Goal: Find specific page/section: Find specific page/section

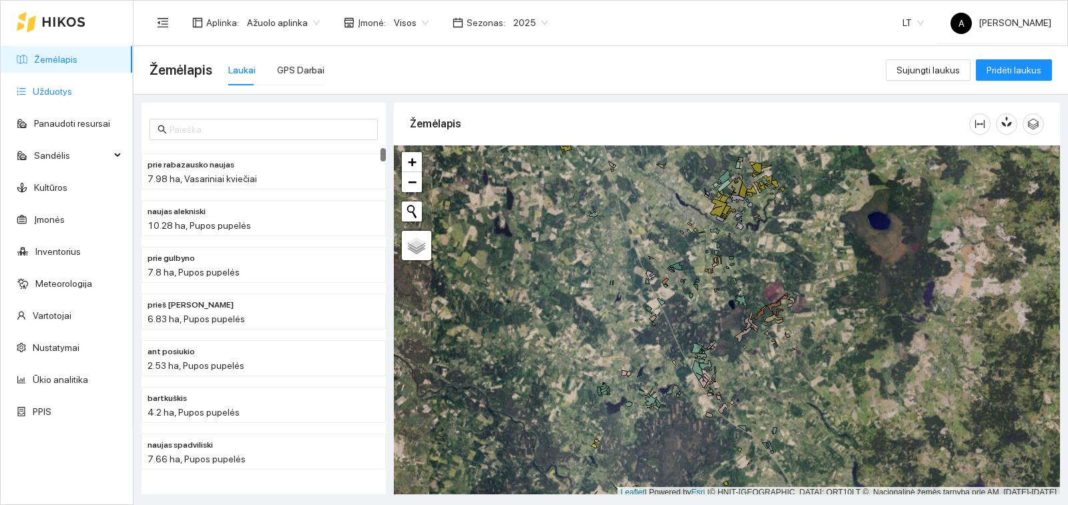
click at [70, 89] on link "Užduotys" at bounding box center [52, 91] width 39 height 11
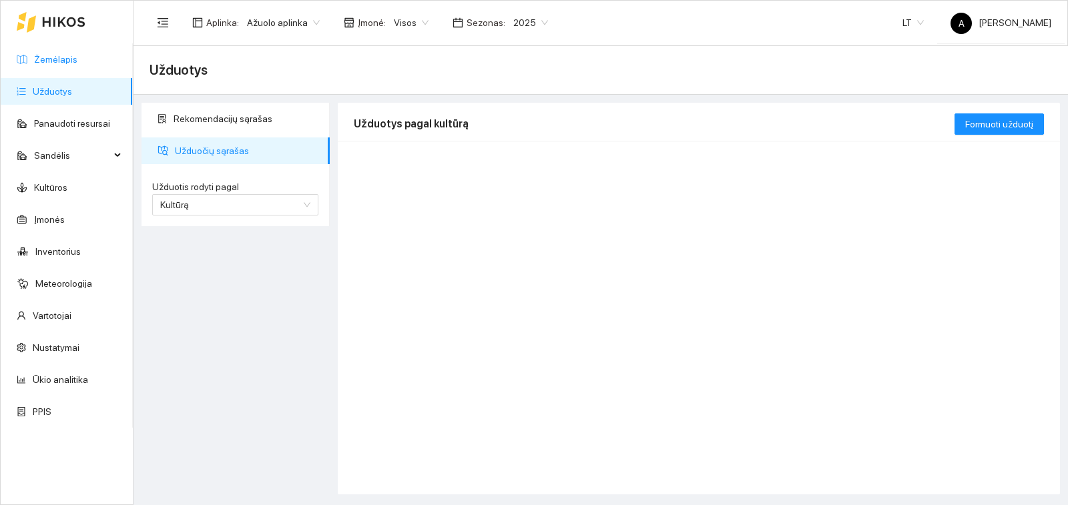
click at [61, 56] on link "Žemėlapis" at bounding box center [55, 59] width 43 height 11
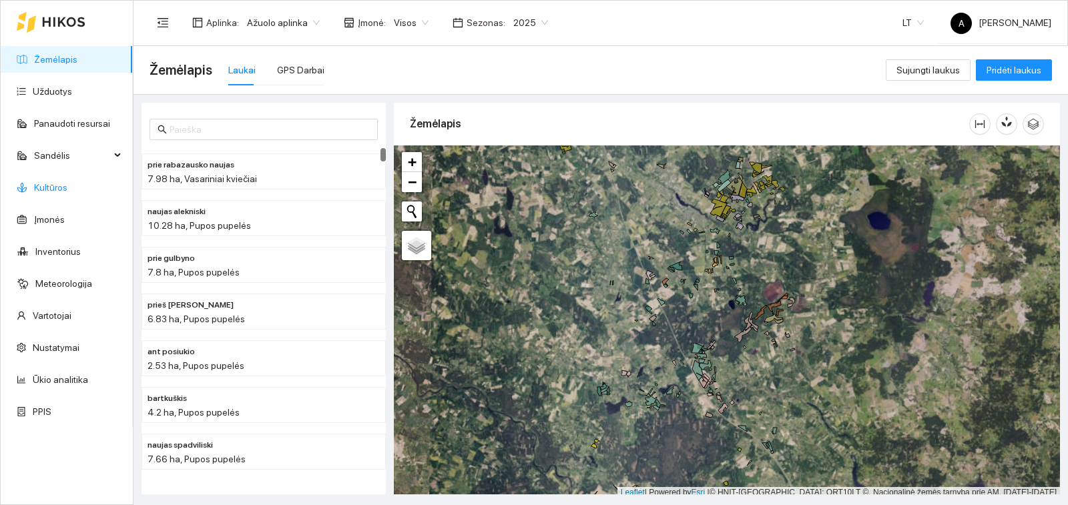
click at [67, 190] on link "Kultūros" at bounding box center [50, 187] width 33 height 11
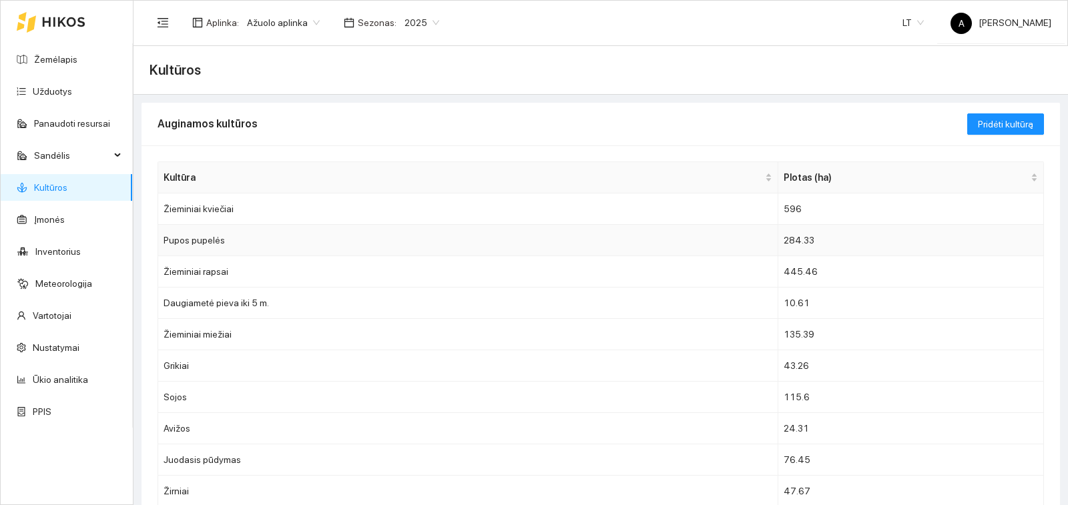
click at [245, 236] on td "Pupos pupelės" at bounding box center [468, 240] width 620 height 31
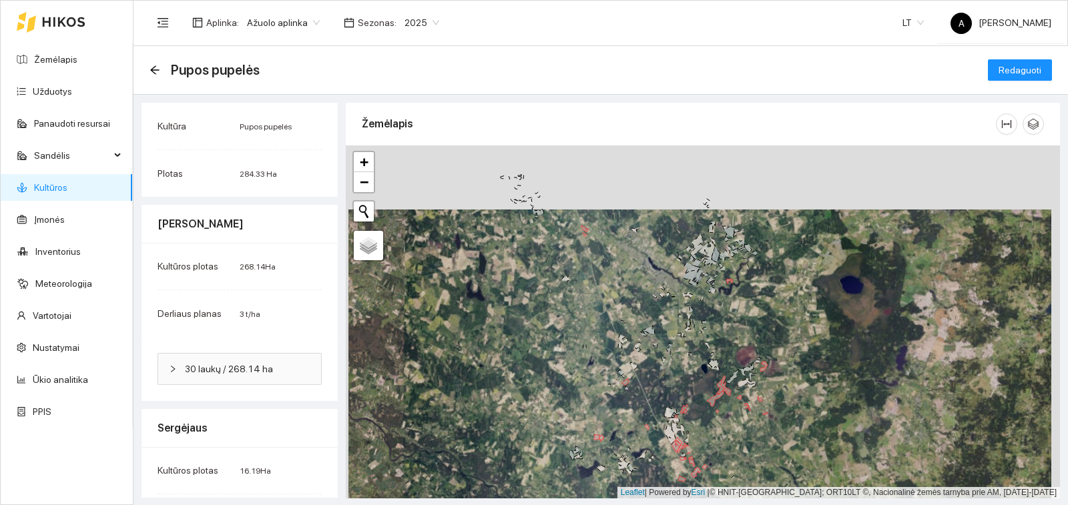
drag, startPoint x: 586, startPoint y: 181, endPoint x: 589, endPoint y: 245, distance: 64.1
click at [589, 245] on div "+ − Nieko nerasta. Bandykite dar kartą. Žemėlapis Palydovas Leaflet | Powered b…" at bounding box center [703, 321] width 714 height 353
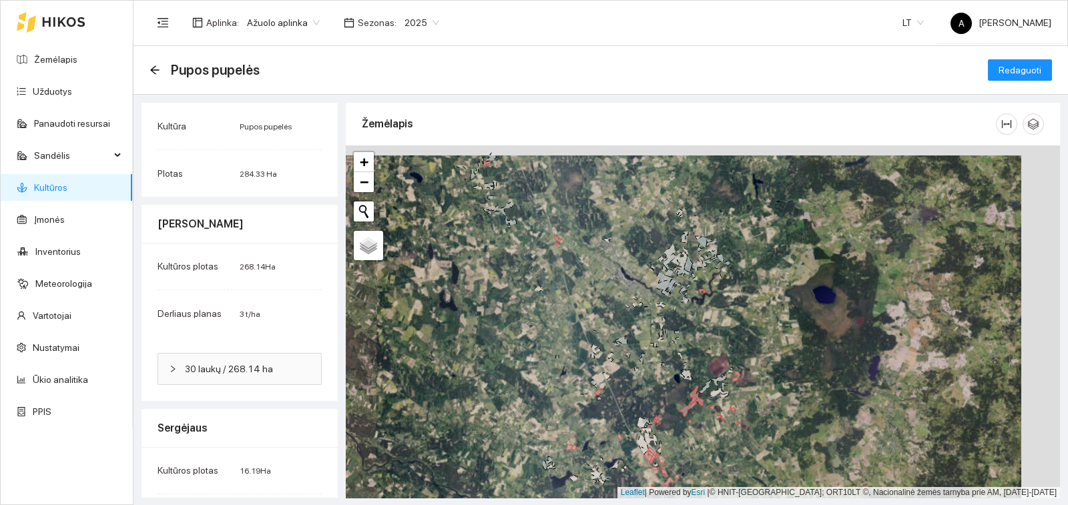
drag, startPoint x: 624, startPoint y: 211, endPoint x: 580, endPoint y: 190, distance: 49.0
click at [580, 190] on div "+ − Nieko nerasta. Bandykite dar kartą. Žemėlapis Palydovas Leaflet | Powered b…" at bounding box center [703, 321] width 714 height 353
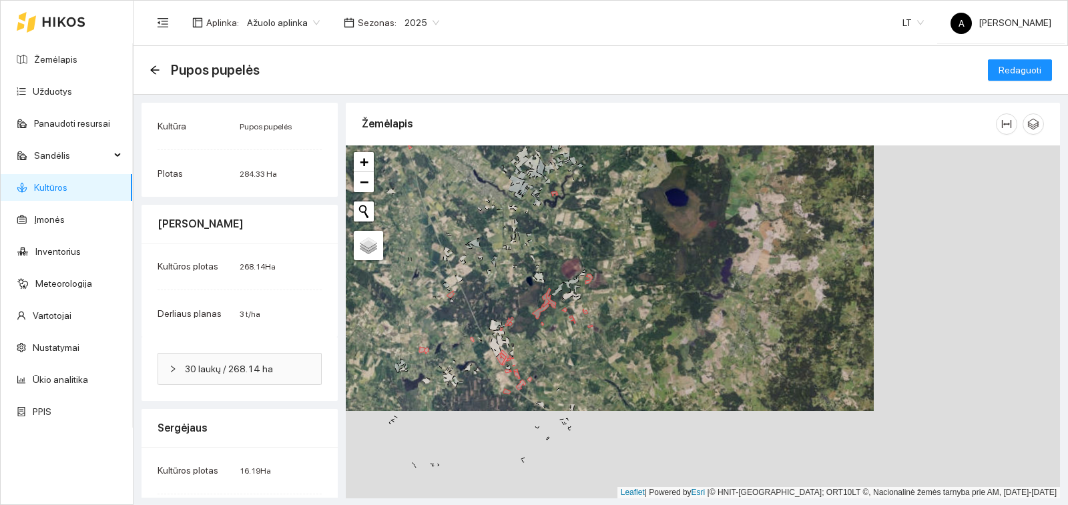
drag, startPoint x: 695, startPoint y: 288, endPoint x: 565, endPoint y: 222, distance: 146.0
click at [565, 222] on div "+ − Nieko nerasta. Bandykite dar kartą. Žemėlapis Palydovas Leaflet | Powered b…" at bounding box center [703, 321] width 714 height 353
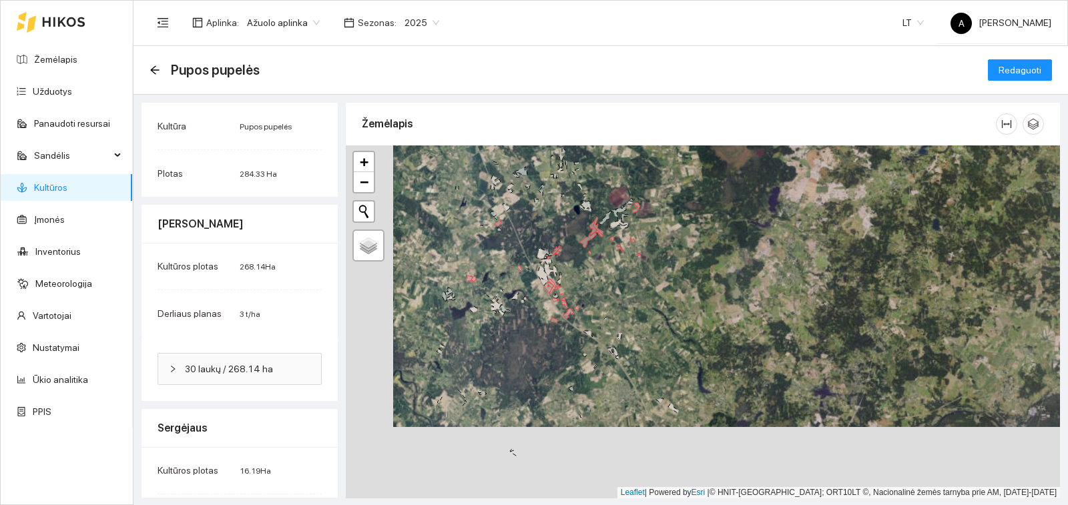
drag, startPoint x: 552, startPoint y: 330, endPoint x: 599, endPoint y: 259, distance: 85.3
click at [599, 259] on div "+ − Nieko nerasta. Bandykite dar kartą. Žemėlapis Palydovas Leaflet | Powered b…" at bounding box center [703, 321] width 714 height 353
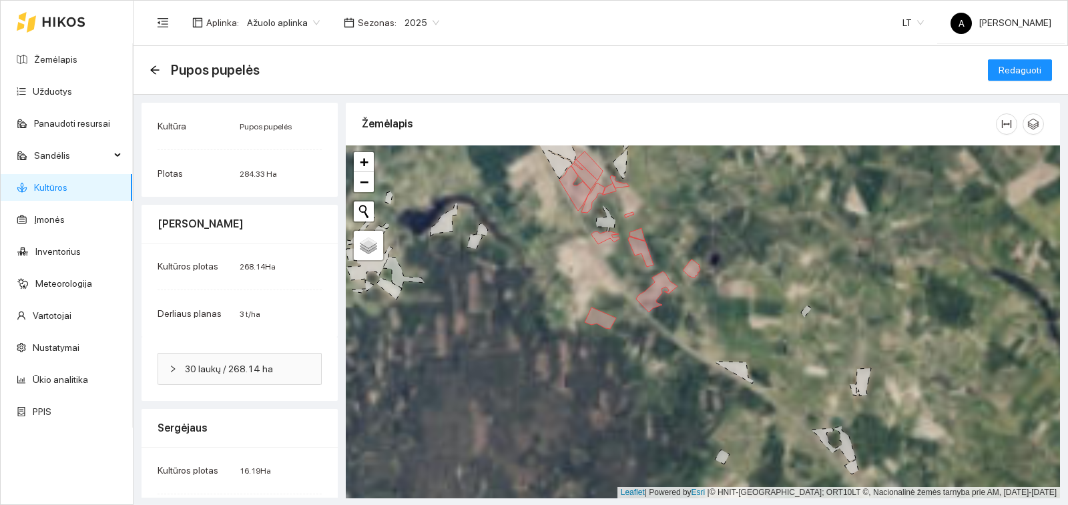
drag, startPoint x: 445, startPoint y: 294, endPoint x: 630, endPoint y: 347, distance: 192.2
click at [630, 347] on div "+ − Nieko nerasta. Bandykite dar kartą. Žemėlapis Palydovas Leaflet | Powered b…" at bounding box center [703, 321] width 714 height 353
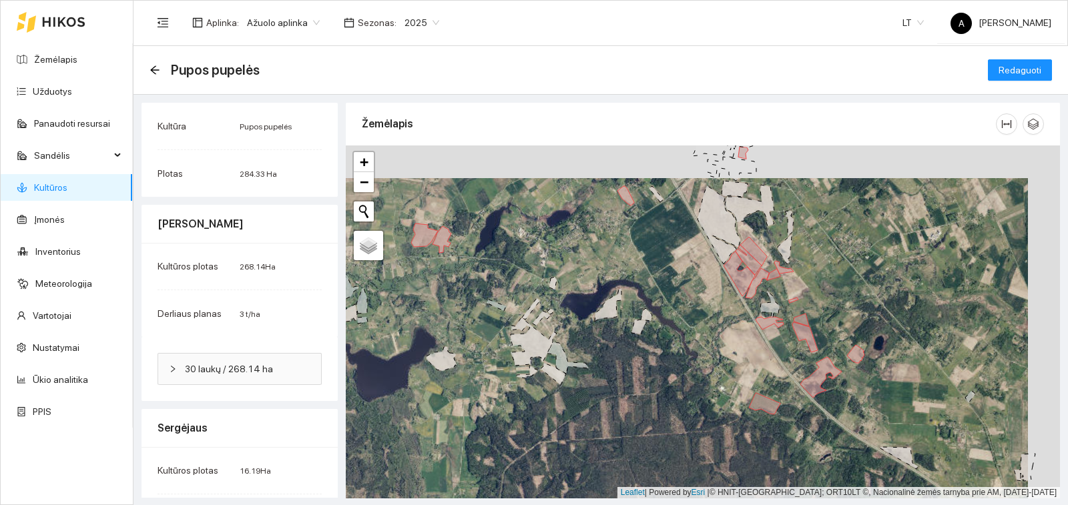
drag, startPoint x: 816, startPoint y: 354, endPoint x: 796, endPoint y: 386, distance: 38.7
click at [796, 386] on div "+ − Nieko nerasta. Bandykite dar kartą. Žemėlapis Palydovas Leaflet | Powered b…" at bounding box center [703, 321] width 714 height 353
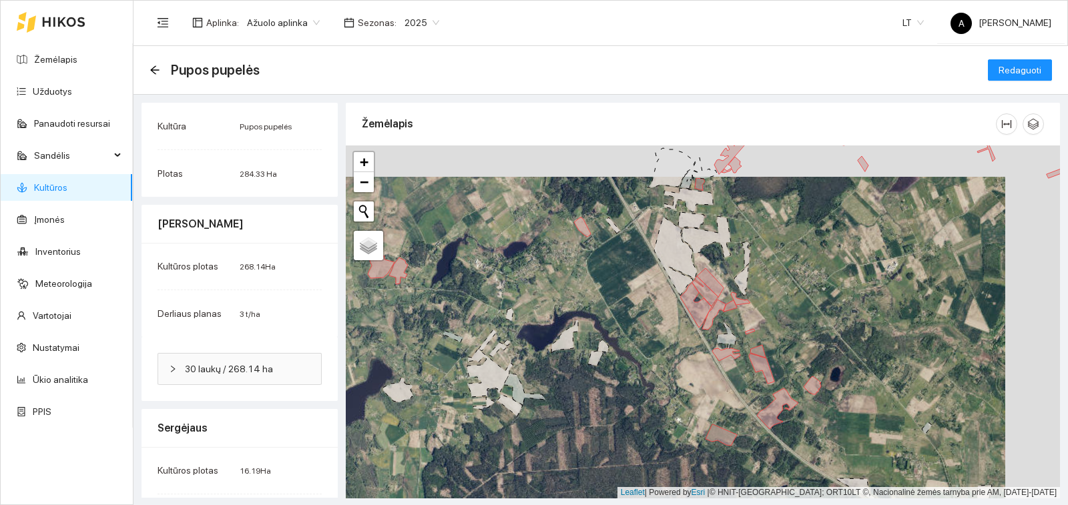
drag, startPoint x: 800, startPoint y: 342, endPoint x: 754, endPoint y: 374, distance: 55.6
click at [754, 374] on div "+ − Nieko nerasta. Bandykite dar kartą. Žemėlapis Palydovas Leaflet | Powered b…" at bounding box center [703, 321] width 714 height 353
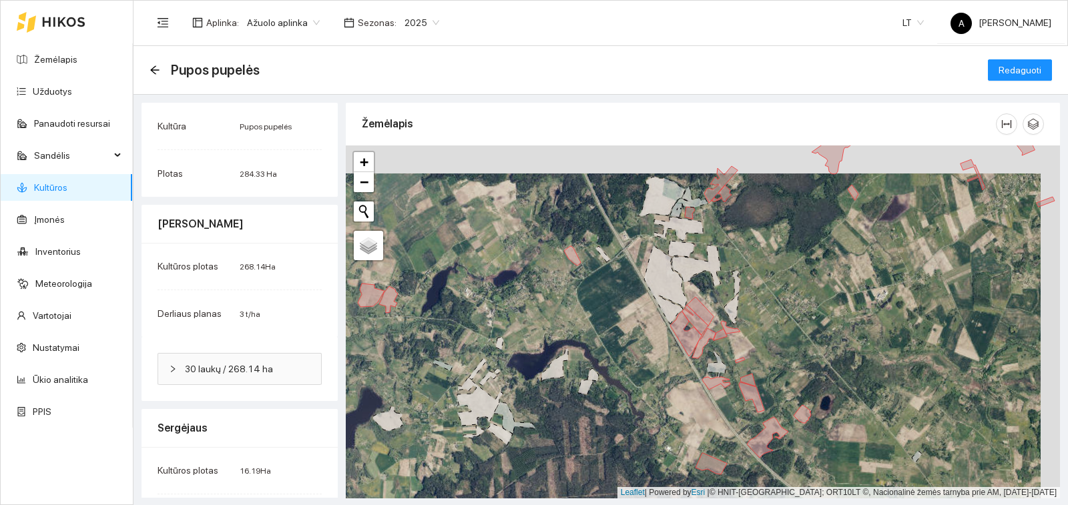
drag, startPoint x: 764, startPoint y: 365, endPoint x: 761, endPoint y: 402, distance: 37.5
click at [758, 404] on div "+ − Nieko nerasta. Bandykite dar kartą. Žemėlapis Palydovas Leaflet | Powered b…" at bounding box center [703, 321] width 714 height 353
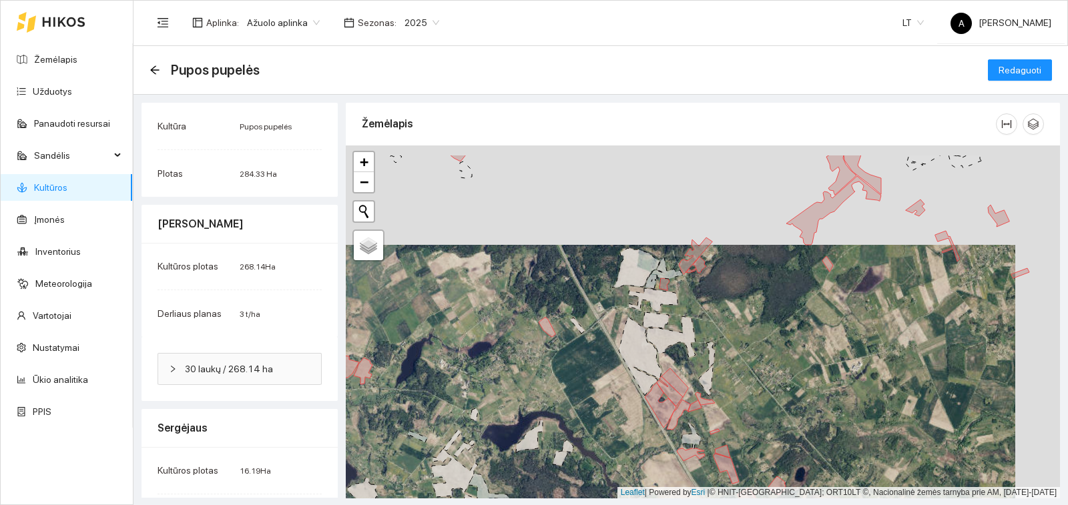
drag, startPoint x: 772, startPoint y: 347, endPoint x: 742, endPoint y: 422, distance: 80.3
click at [742, 426] on div "+ − Nieko nerasta. Bandykite dar kartą. Žemėlapis Palydovas Leaflet | Powered b…" at bounding box center [703, 321] width 714 height 353
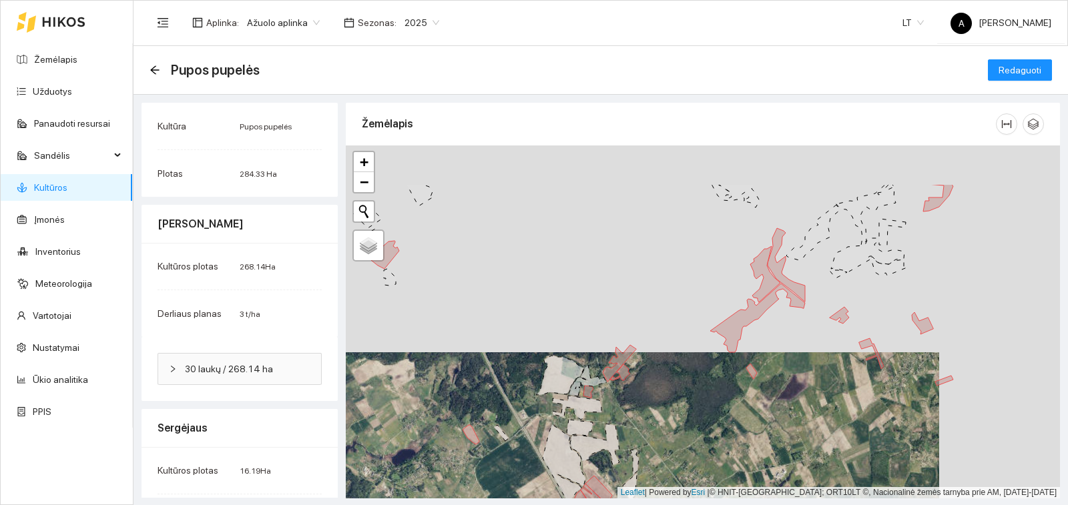
drag, startPoint x: 785, startPoint y: 355, endPoint x: 736, endPoint y: 432, distance: 91.5
click at [736, 432] on div "+ − Nieko nerasta. Bandykite dar kartą. Žemėlapis Palydovas Leaflet | Powered b…" at bounding box center [703, 321] width 714 height 353
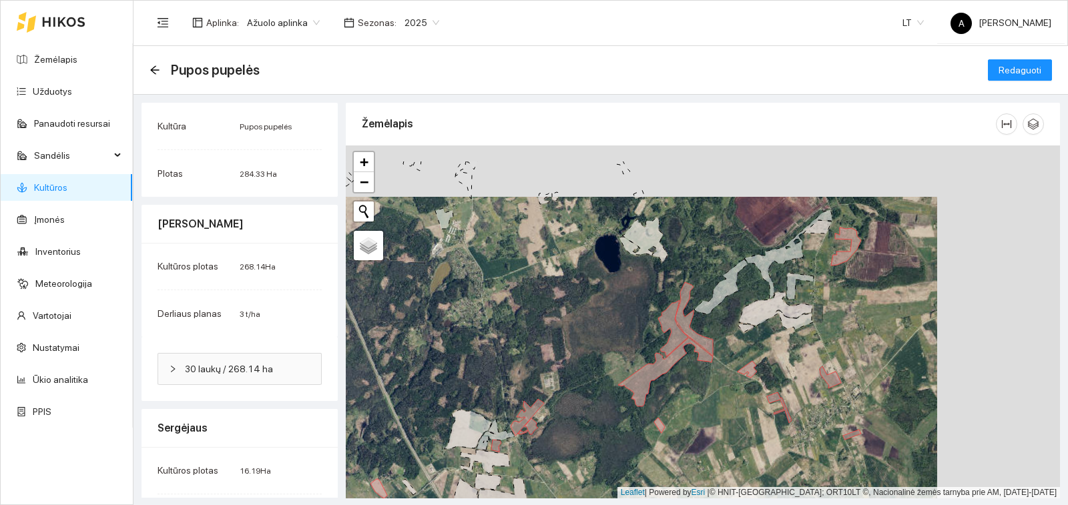
drag, startPoint x: 859, startPoint y: 389, endPoint x: 770, endPoint y: 430, distance: 98.3
click at [770, 430] on div "+ − Nieko nerasta. Bandykite dar kartą. Žemėlapis Palydovas Leaflet | Powered b…" at bounding box center [703, 321] width 714 height 353
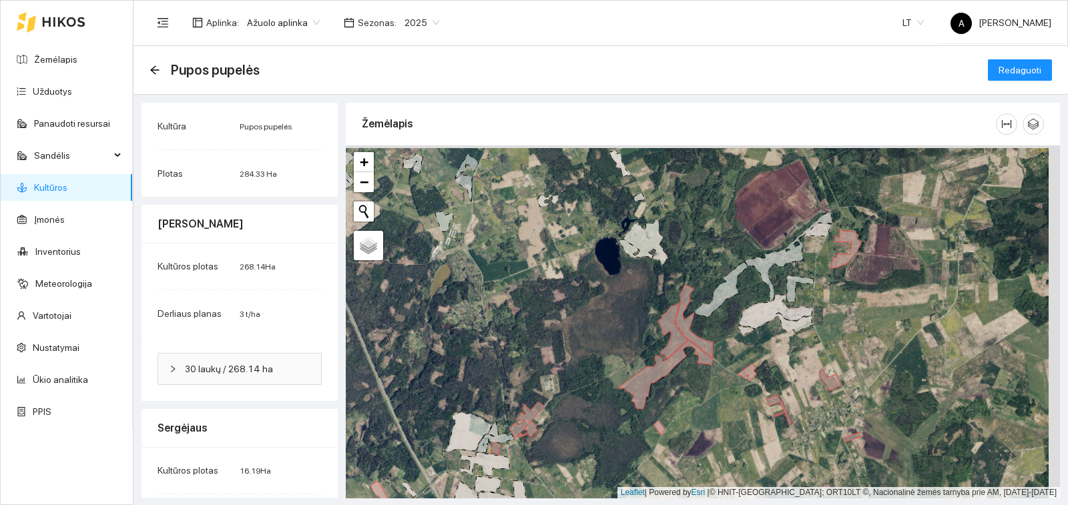
drag, startPoint x: 568, startPoint y: 314, endPoint x: 599, endPoint y: 484, distance: 172.9
click at [598, 483] on div "+ − Nieko nerasta. Bandykite dar kartą. Žemėlapis Palydovas Leaflet | Powered b…" at bounding box center [703, 321] width 714 height 353
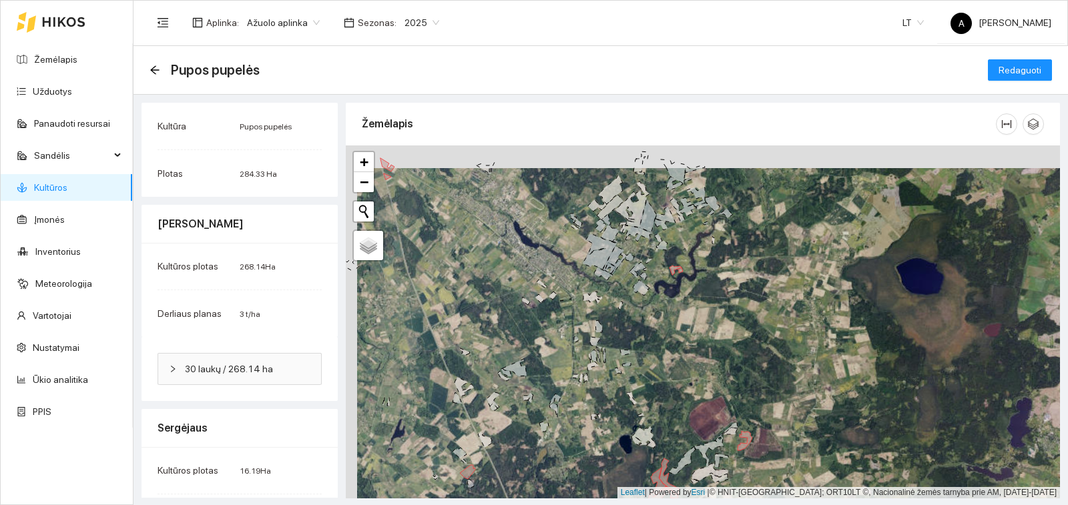
drag, startPoint x: 679, startPoint y: 238, endPoint x: 686, endPoint y: 250, distance: 14.1
click at [686, 251] on div "+ − Nieko nerasta. Bandykite dar kartą. Žemėlapis Palydovas Leaflet | Powered b…" at bounding box center [703, 321] width 714 height 353
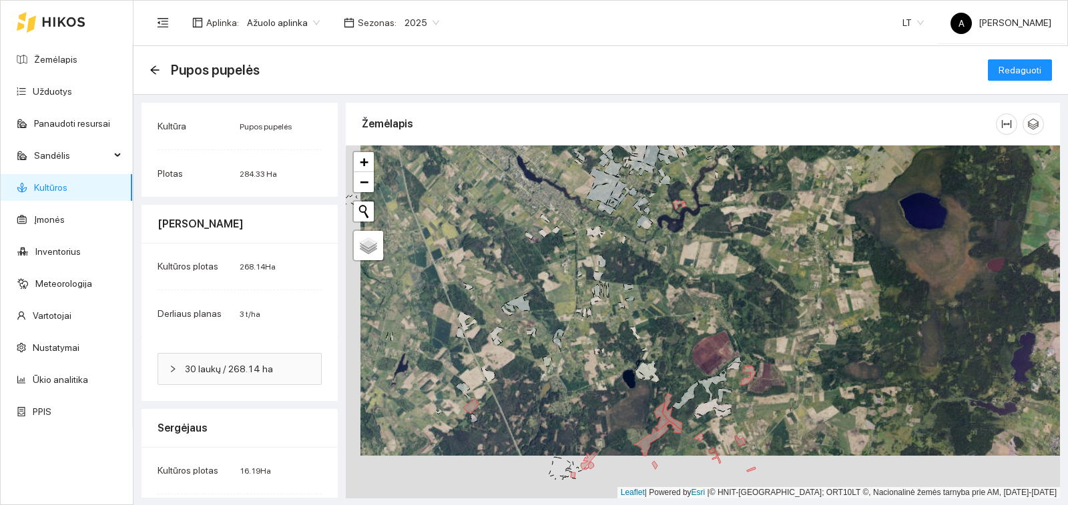
drag, startPoint x: 667, startPoint y: 298, endPoint x: 675, endPoint y: 242, distance: 56.6
click at [675, 242] on div "+ − Nieko nerasta. Bandykite dar kartą. Žemėlapis Palydovas Leaflet | Powered b…" at bounding box center [703, 321] width 714 height 353
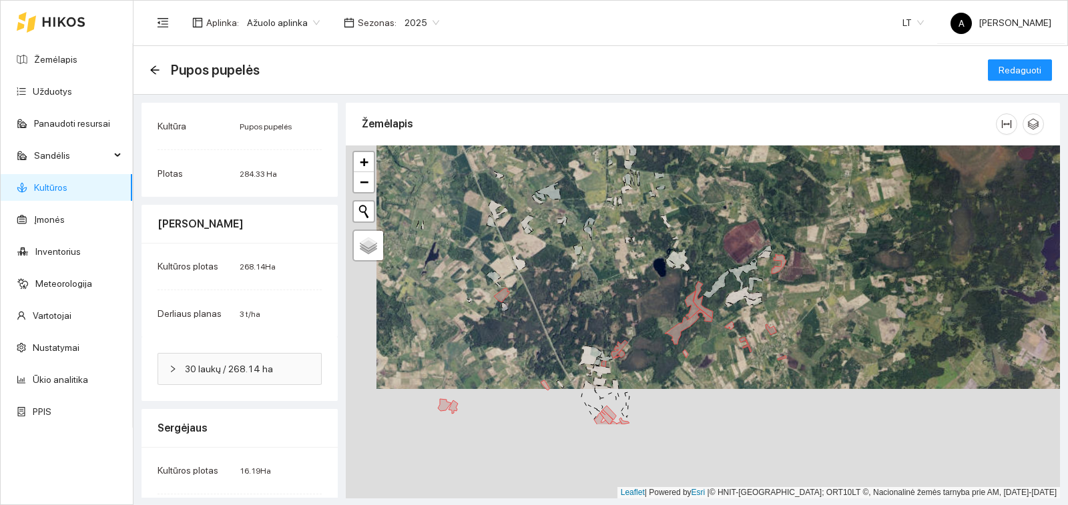
drag, startPoint x: 555, startPoint y: 381, endPoint x: 588, endPoint y: 208, distance: 176.1
click at [588, 208] on div "+ − Nieko nerasta. Bandykite dar kartą. Žemėlapis Palydovas Leaflet | Powered b…" at bounding box center [703, 321] width 714 height 353
